Goal: Task Accomplishment & Management: Manage account settings

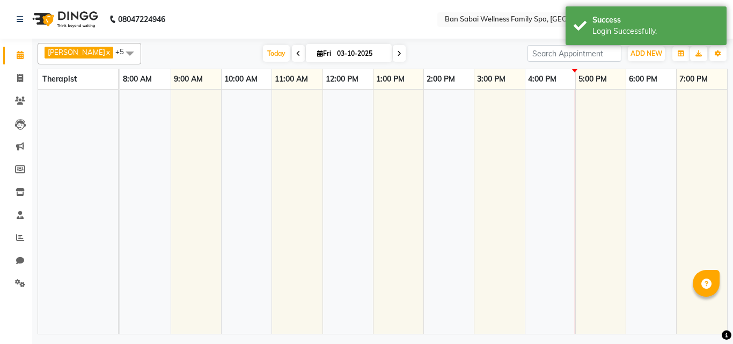
select select "en"
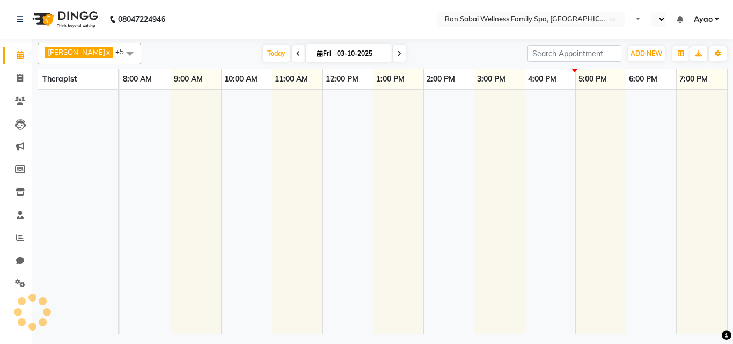
select select "en"
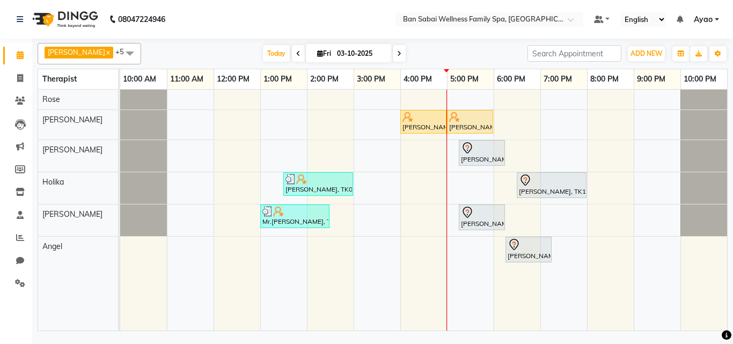
click at [715, 17] on link "Ayao" at bounding box center [706, 19] width 25 height 11
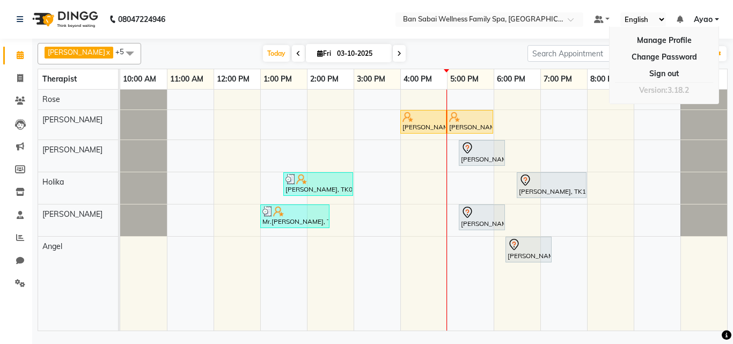
click at [455, 185] on div "Anil Mhaske, TK05, 04:00 PM-05:00 PM, Thai/Dry/Sports Massage(Strong Pressure-6…" at bounding box center [423, 210] width 607 height 241
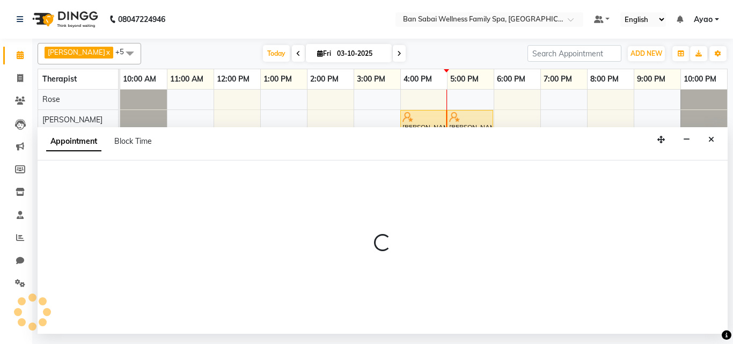
click at [455, 185] on div at bounding box center [383, 246] width 690 height 173
select select "79370"
select select "1020"
select select "tentative"
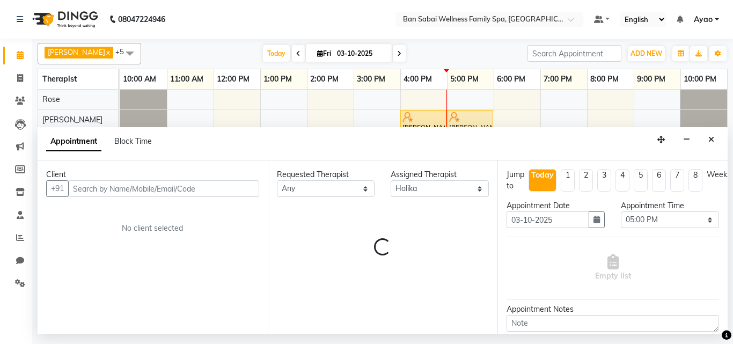
click at [123, 189] on input "text" at bounding box center [163, 188] width 191 height 17
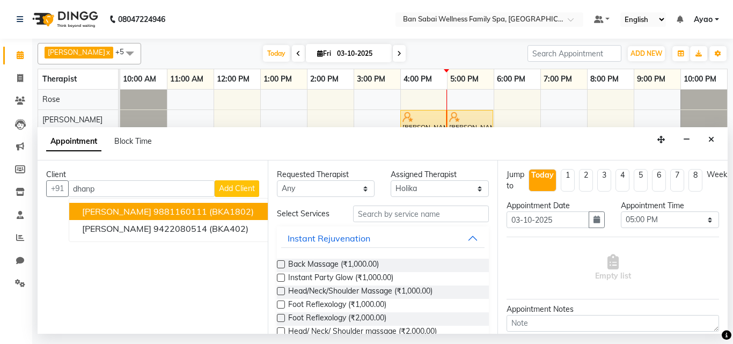
click at [156, 212] on ngb-highlight "9881160111" at bounding box center [180, 211] width 54 height 11
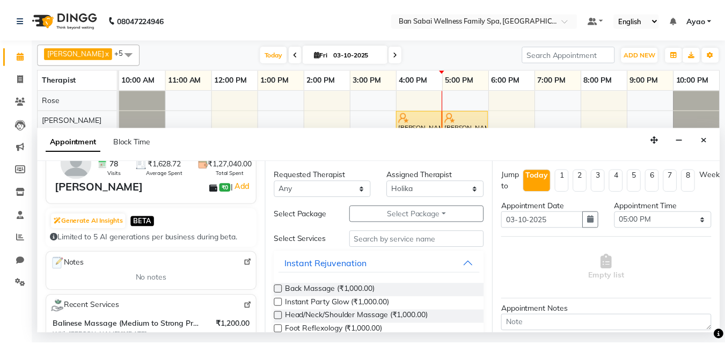
scroll to position [107, 0]
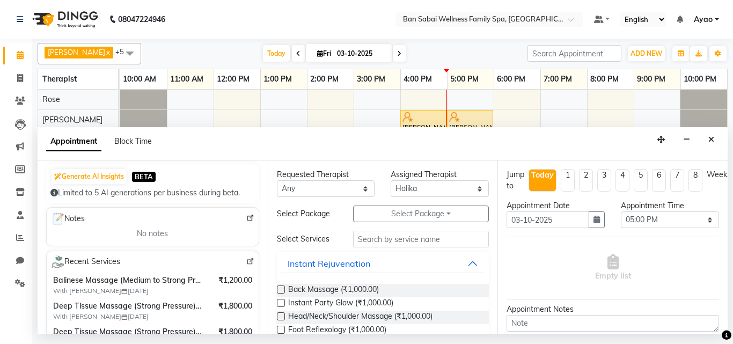
type input "9881160111"
click at [246, 259] on img at bounding box center [250, 261] width 8 height 8
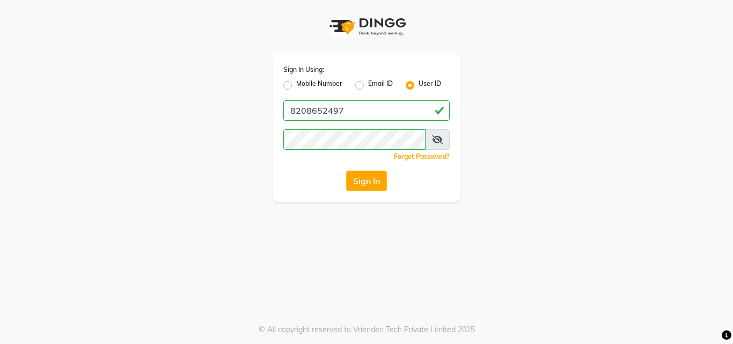
click at [321, 87] on label "Mobile Number" at bounding box center [319, 85] width 46 height 13
click at [303, 86] on input "Mobile Number" at bounding box center [299, 82] width 7 height 7
radio input "true"
radio input "false"
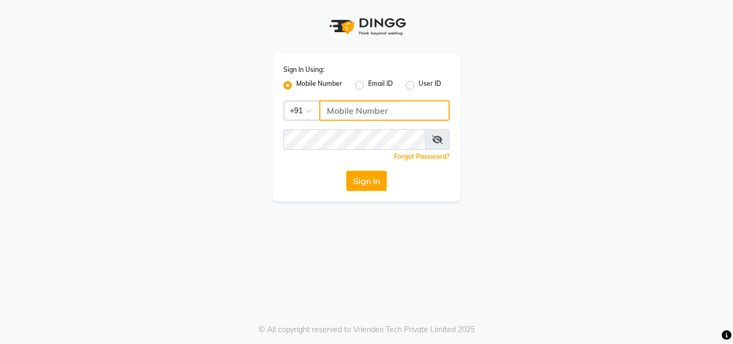
click at [441, 113] on input "Username" at bounding box center [384, 110] width 130 height 20
type input "7507461684"
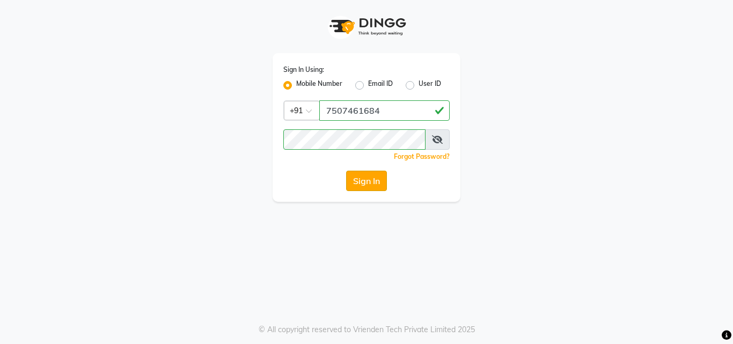
click at [380, 183] on button "Sign In" at bounding box center [366, 181] width 41 height 20
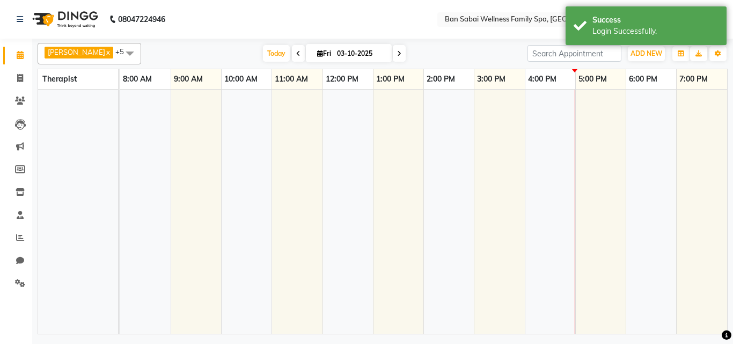
select select "en"
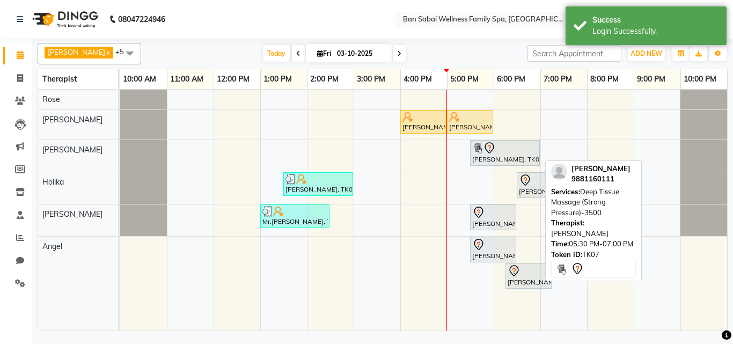
click at [499, 159] on div "Dhanpat Seth, TK07, 05:30 PM-07:00 PM, Deep Tissue Massage (Strong Pressure)-35…" at bounding box center [505, 153] width 68 height 23
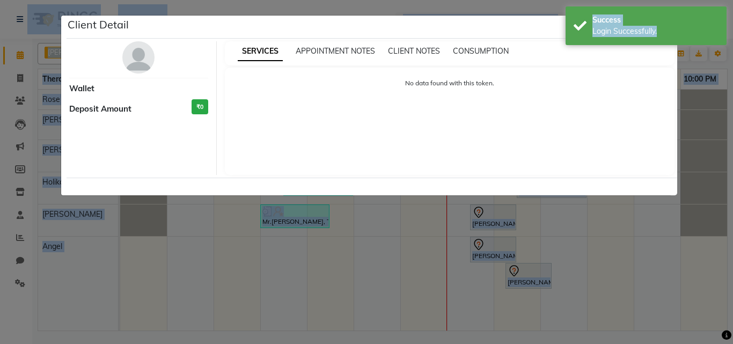
click at [499, 159] on div "Client Detail Wallet Deposit Amount ₹0 SERVICES APPOINTMENT NOTES CLIENT NOTES …" at bounding box center [366, 105] width 611 height 181
select select "7"
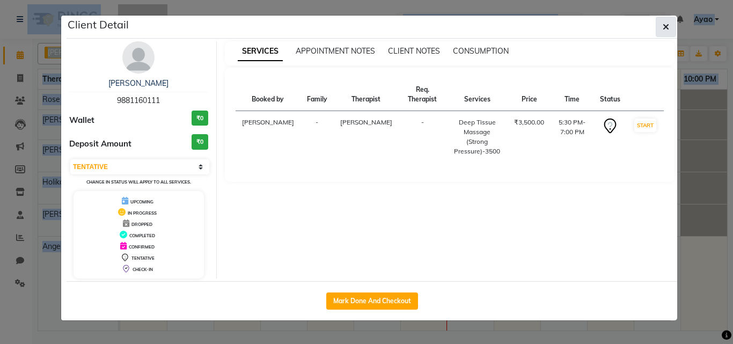
click at [666, 25] on icon "button" at bounding box center [665, 27] width 6 height 9
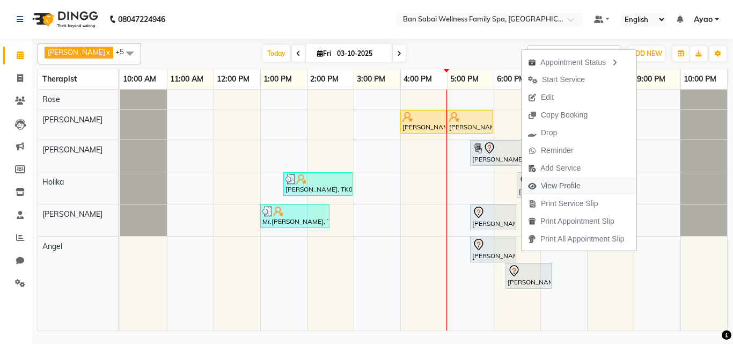
click at [571, 182] on span "View Profile" at bounding box center [561, 185] width 40 height 11
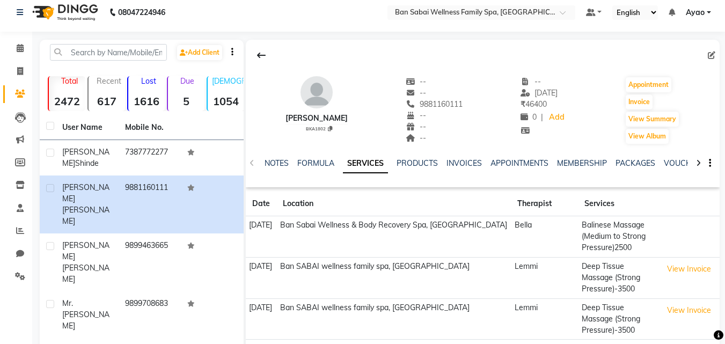
scroll to position [107, 0]
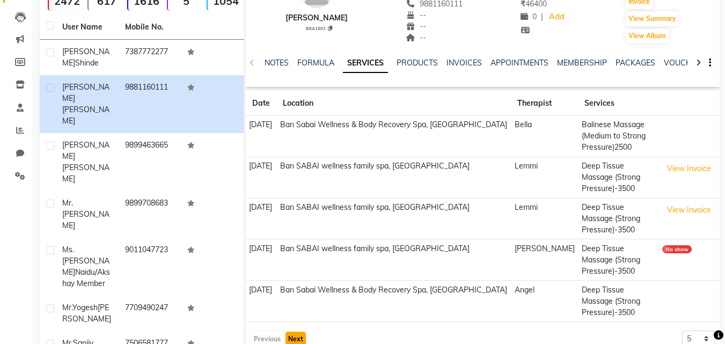
click at [297, 331] on button "Next" at bounding box center [295, 338] width 20 height 15
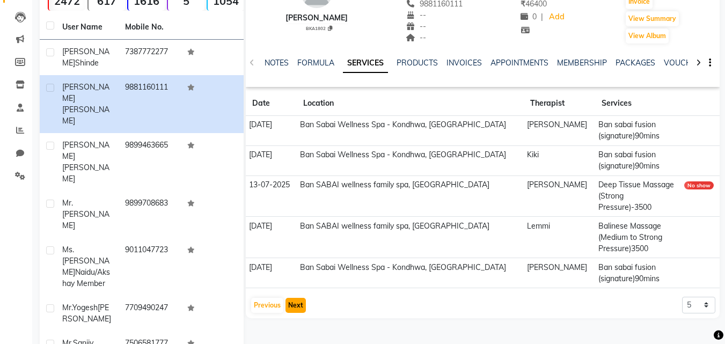
click at [291, 298] on button "Next" at bounding box center [295, 305] width 20 height 15
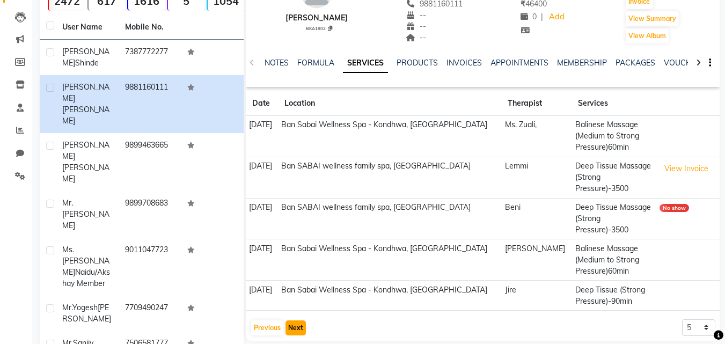
click at [293, 320] on button "Next" at bounding box center [295, 327] width 20 height 15
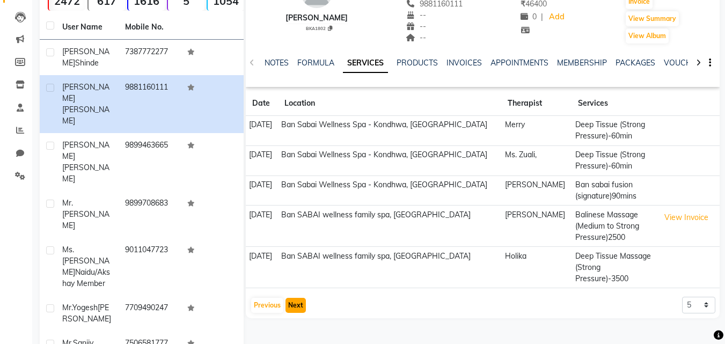
click at [294, 298] on button "Next" at bounding box center [295, 305] width 20 height 15
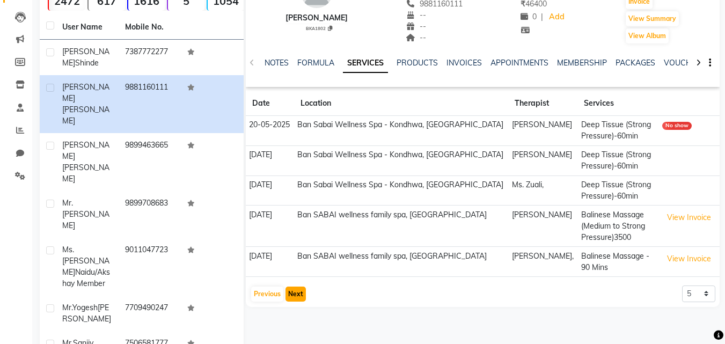
click at [302, 295] on button "Next" at bounding box center [295, 293] width 20 height 15
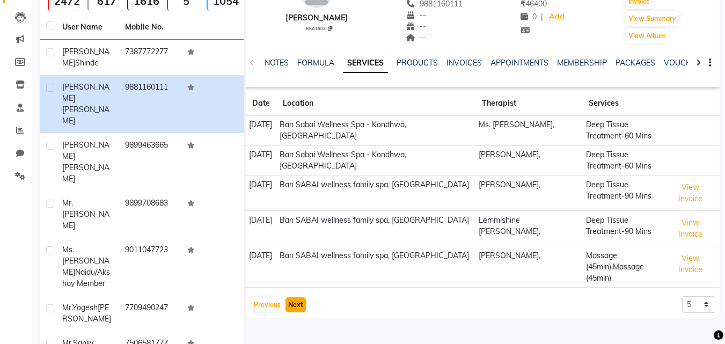
click at [302, 297] on button "Next" at bounding box center [295, 304] width 20 height 15
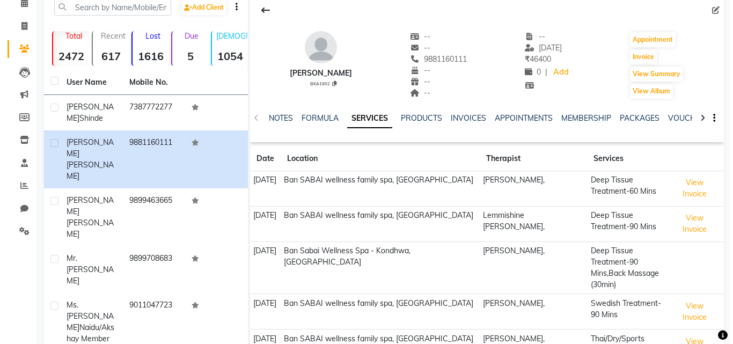
scroll to position [0, 0]
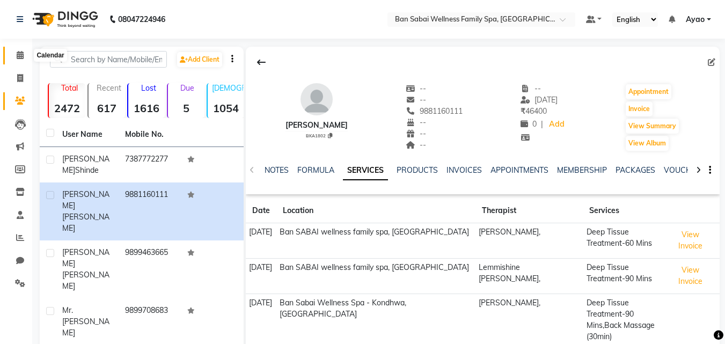
click at [26, 55] on span at bounding box center [20, 55] width 19 height 12
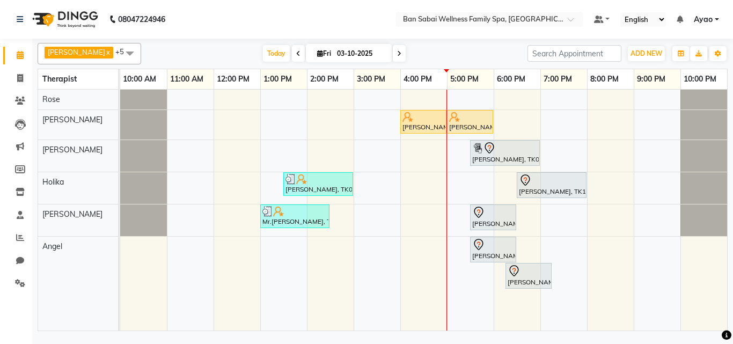
click at [716, 17] on link "Ayao" at bounding box center [706, 19] width 25 height 11
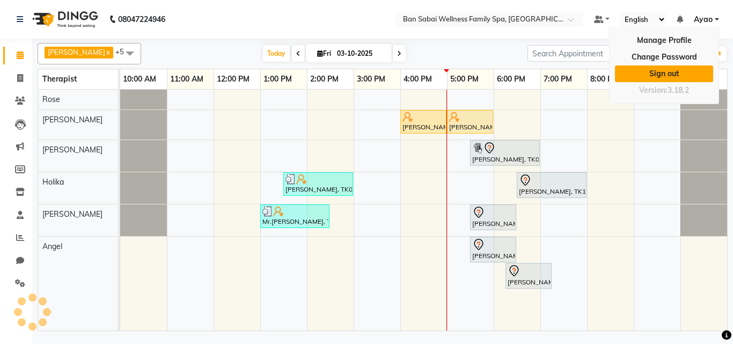
click at [672, 72] on link "Sign out" at bounding box center [664, 73] width 98 height 17
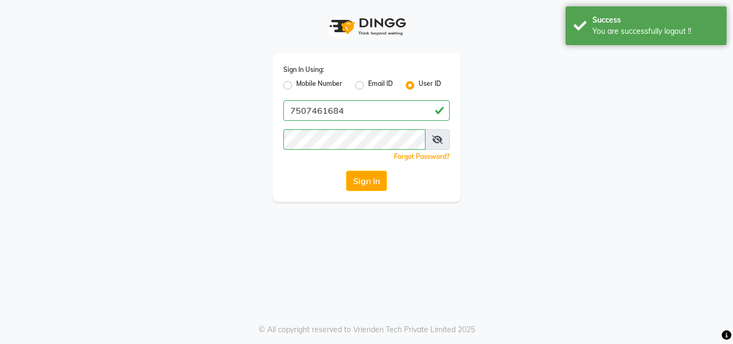
click at [324, 84] on label "Mobile Number" at bounding box center [319, 85] width 46 height 13
click at [303, 84] on input "Mobile Number" at bounding box center [299, 82] width 7 height 7
radio input "true"
radio input "false"
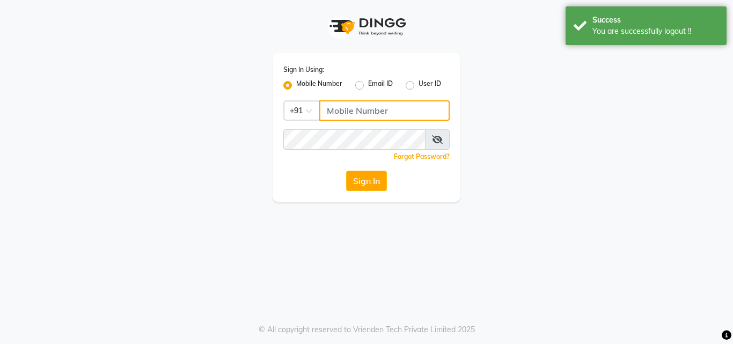
click at [349, 107] on input "Username" at bounding box center [384, 110] width 130 height 20
type input "8208652497"
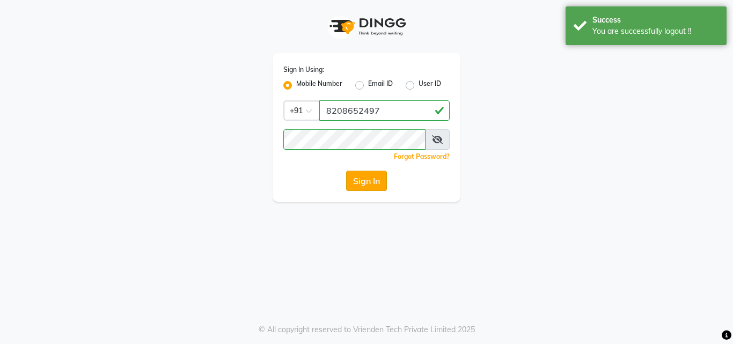
click at [377, 181] on button "Sign In" at bounding box center [366, 181] width 41 height 20
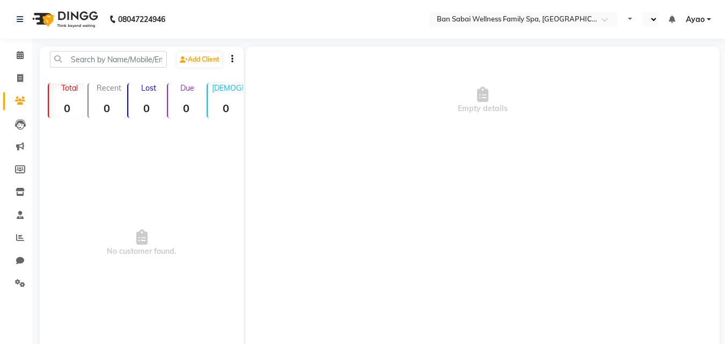
select select "en"
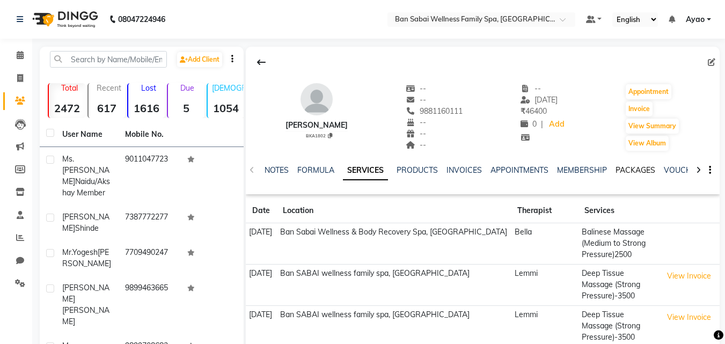
click at [625, 170] on link "PACKAGES" at bounding box center [635, 170] width 40 height 10
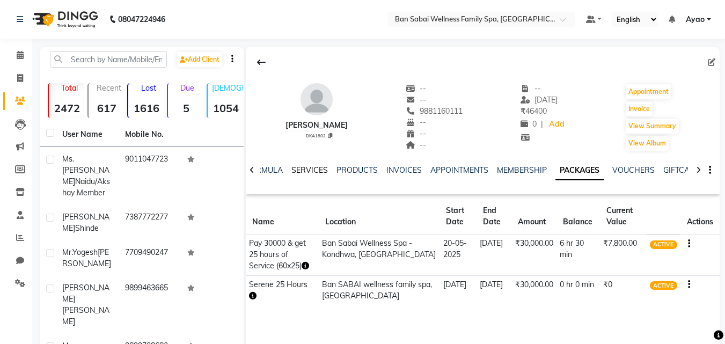
click at [299, 167] on link "SERVICES" at bounding box center [309, 170] width 36 height 10
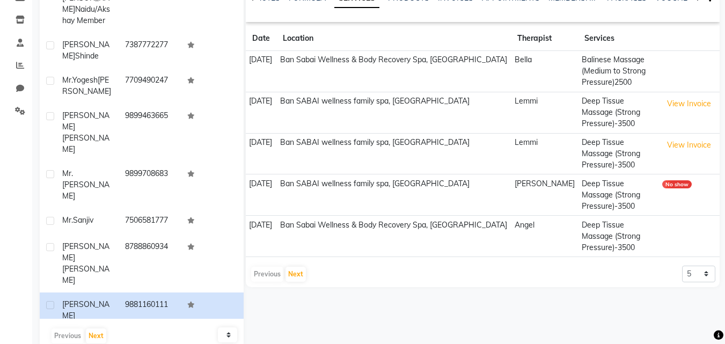
scroll to position [187, 0]
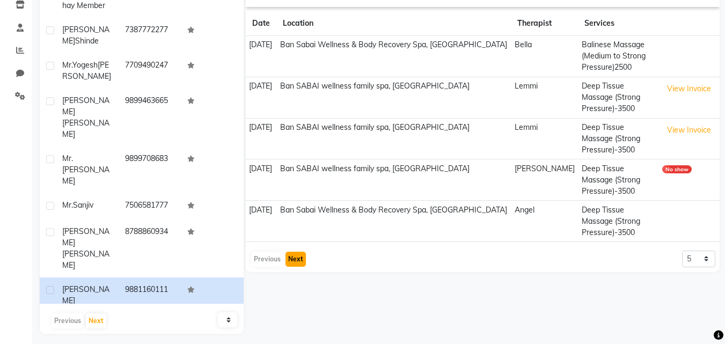
click at [292, 252] on button "Next" at bounding box center [295, 259] width 20 height 15
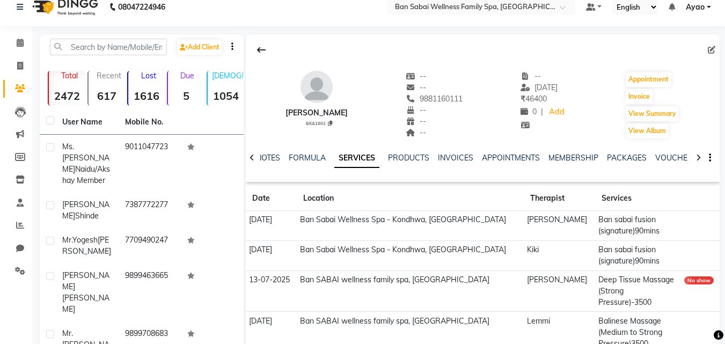
scroll to position [0, 0]
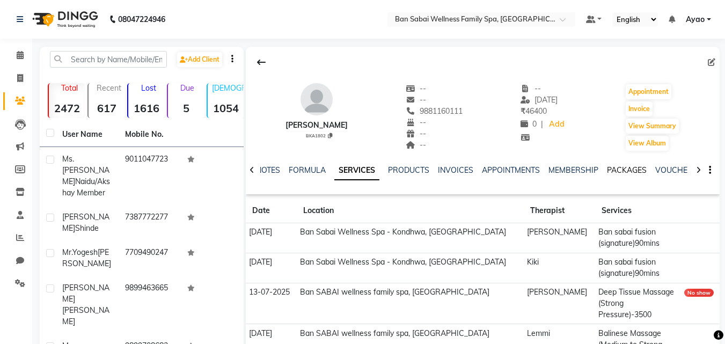
click at [617, 167] on link "PACKAGES" at bounding box center [627, 170] width 40 height 10
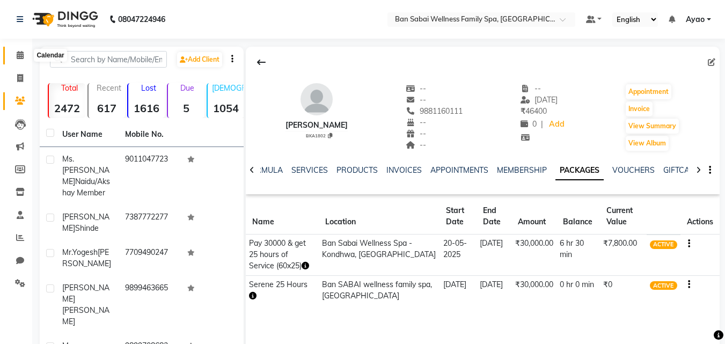
click at [22, 59] on span at bounding box center [20, 55] width 19 height 12
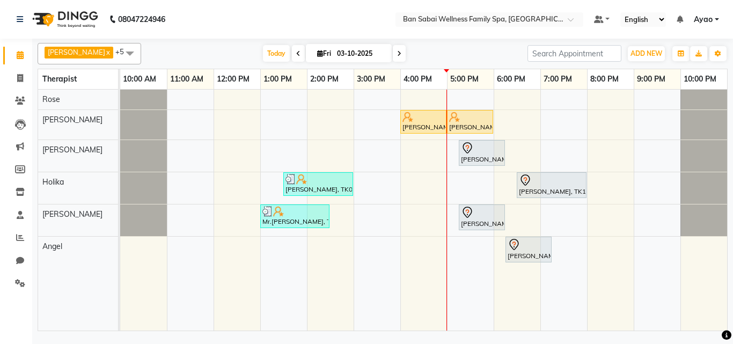
click at [716, 19] on link "Ayao" at bounding box center [706, 19] width 25 height 11
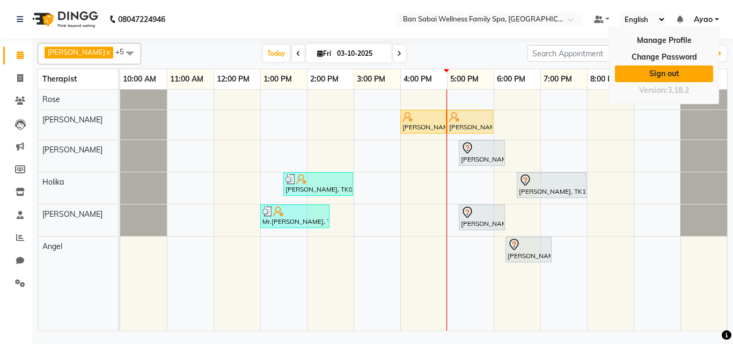
click at [662, 72] on link "Sign out" at bounding box center [664, 73] width 98 height 17
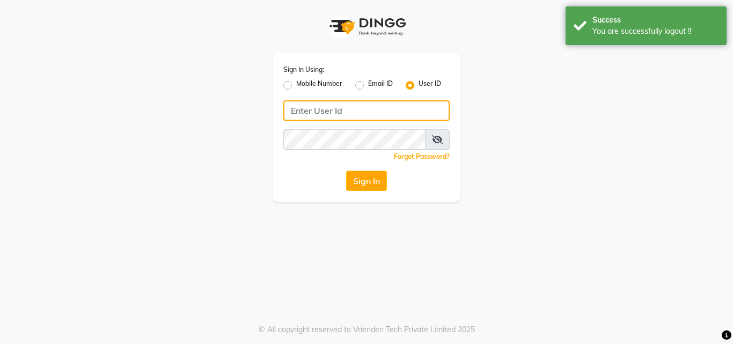
type input "7507461684"
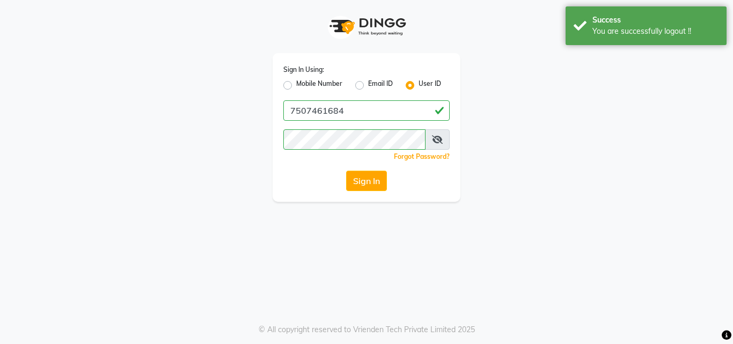
click at [299, 86] on label "Mobile Number" at bounding box center [319, 85] width 46 height 13
click at [299, 86] on input "Mobile Number" at bounding box center [299, 82] width 7 height 7
radio input "true"
radio input "false"
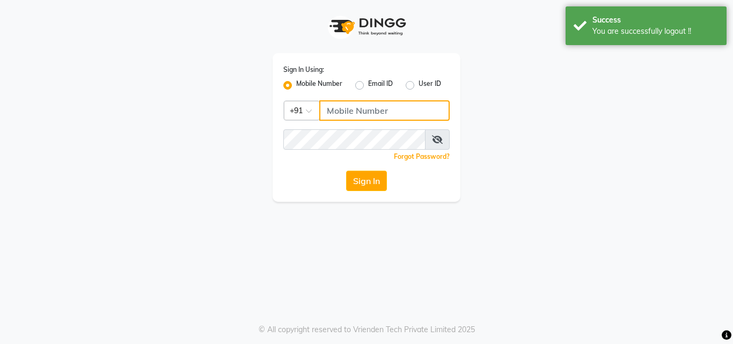
click at [363, 107] on input "Username" at bounding box center [384, 110] width 130 height 20
type input "8208652497"
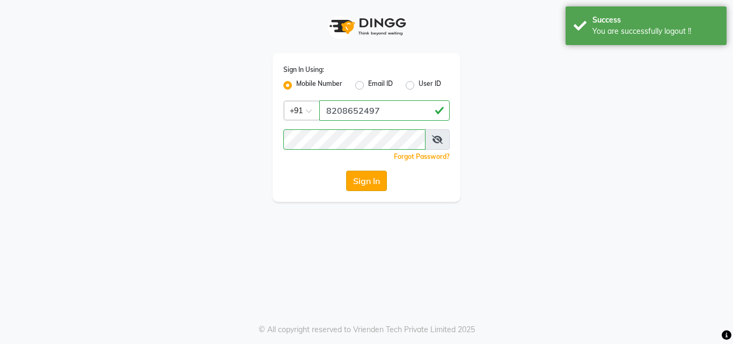
click at [369, 181] on button "Sign In" at bounding box center [366, 181] width 41 height 20
